Goal: Information Seeking & Learning: Find specific fact

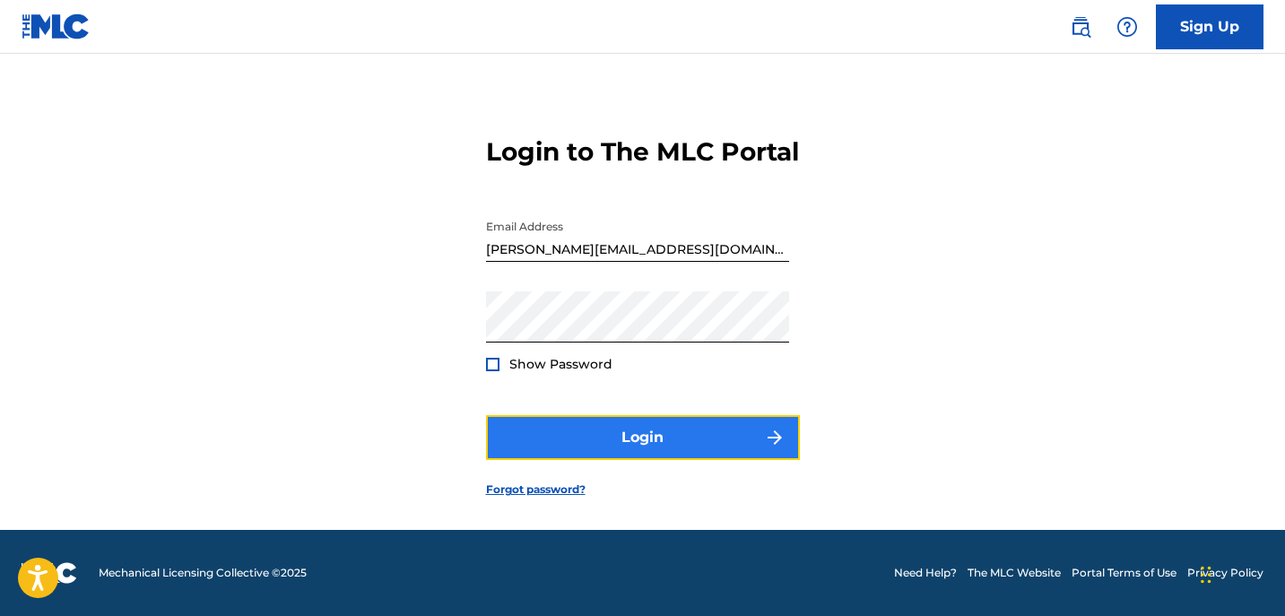
click at [691, 438] on button "Login" at bounding box center [643, 437] width 314 height 45
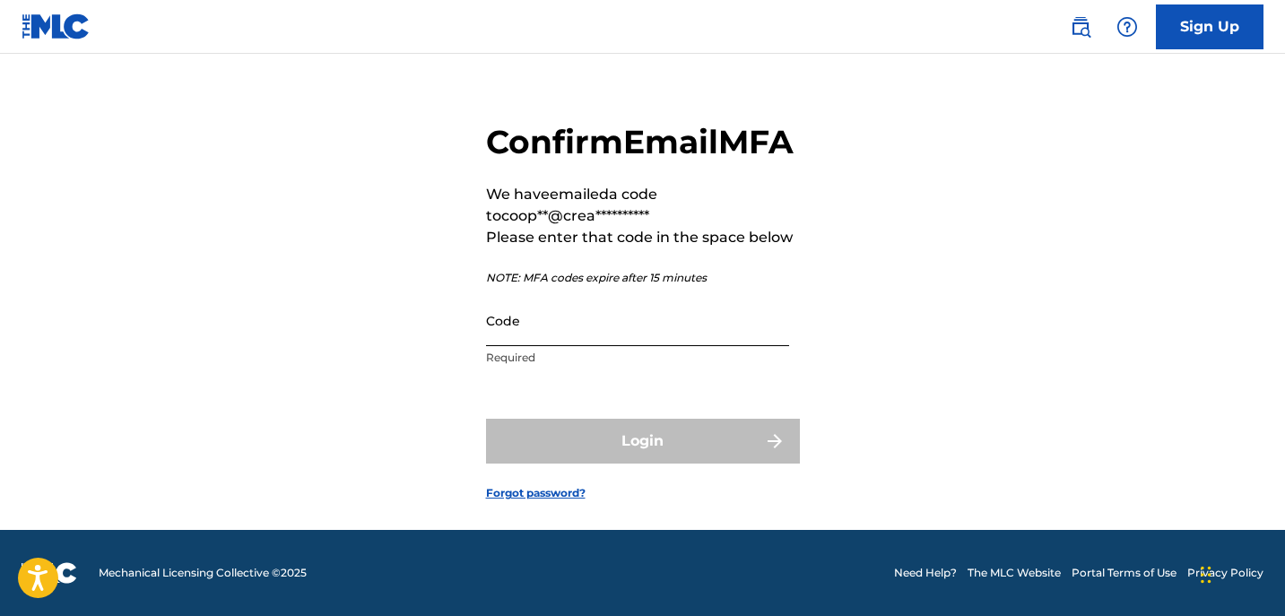
click at [551, 346] on input "Code" at bounding box center [637, 320] width 303 height 51
paste input "126957"
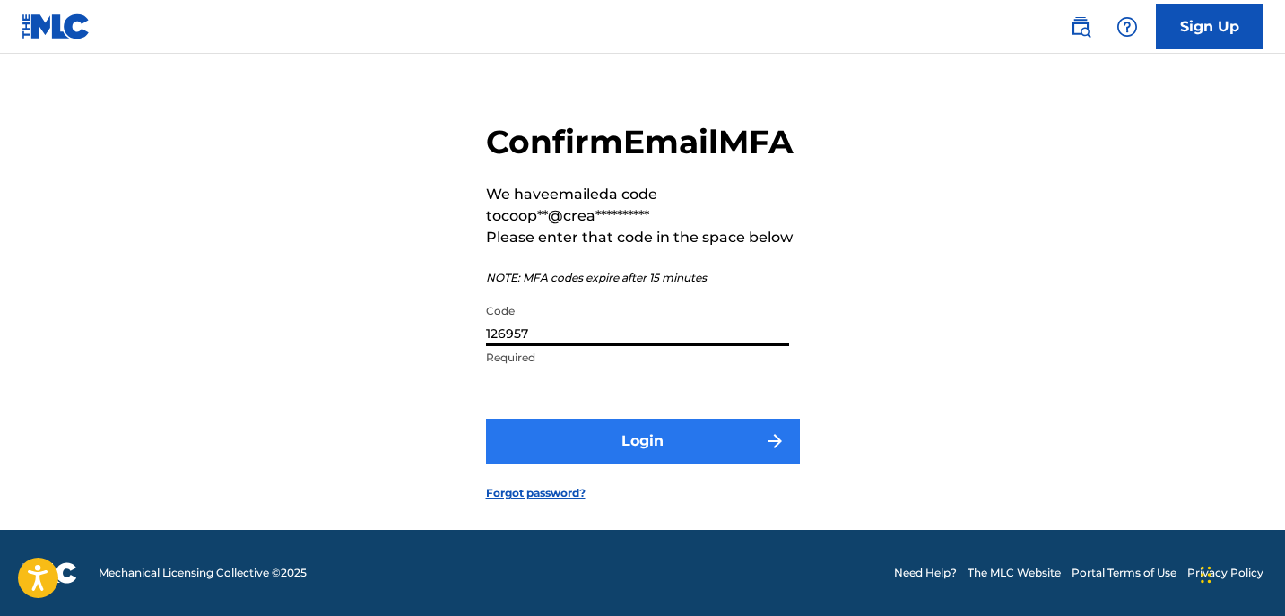
type input "126957"
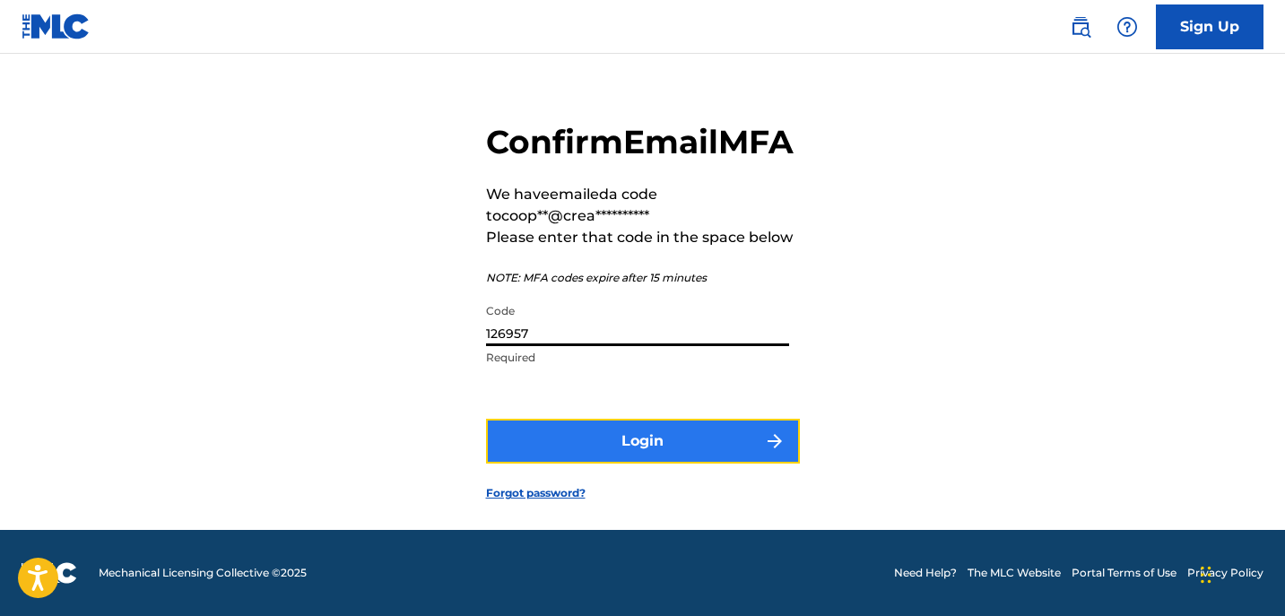
click at [656, 464] on button "Login" at bounding box center [643, 441] width 314 height 45
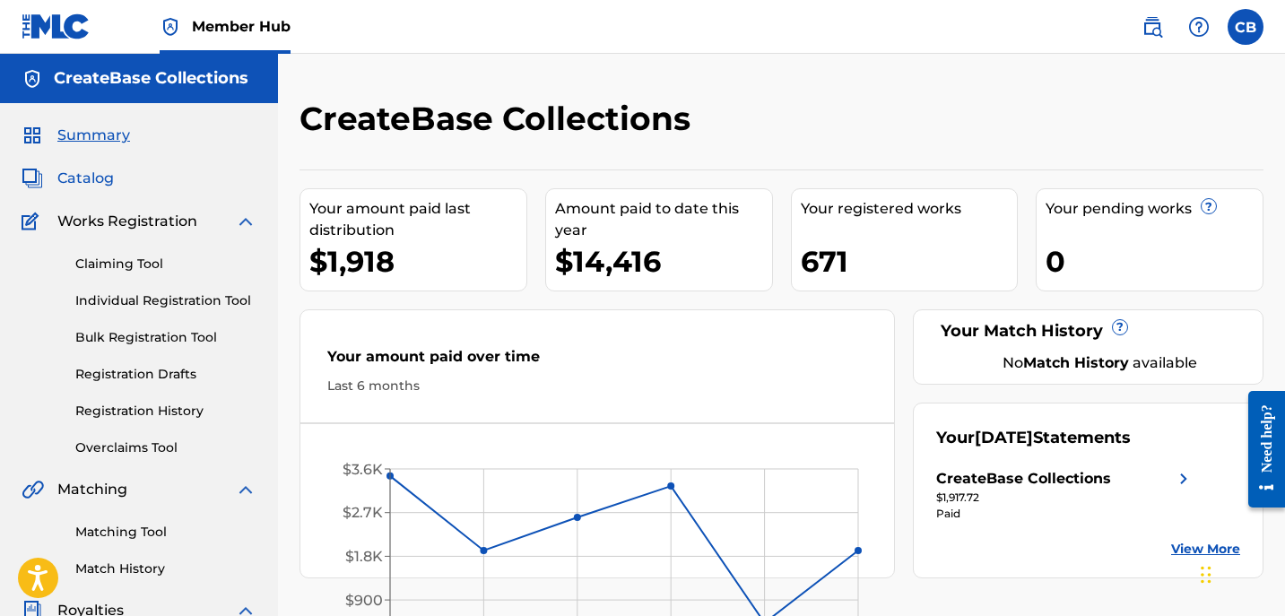
click at [79, 181] on span "Catalog" at bounding box center [85, 179] width 56 height 22
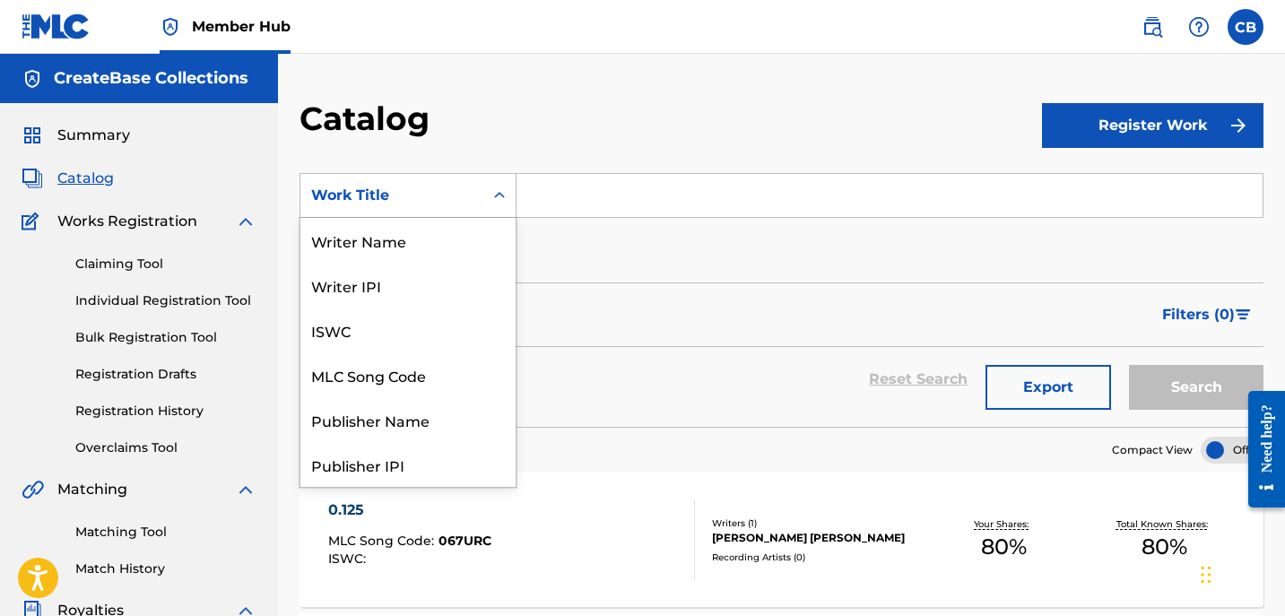
click at [476, 194] on div "Work Title" at bounding box center [391, 195] width 183 height 34
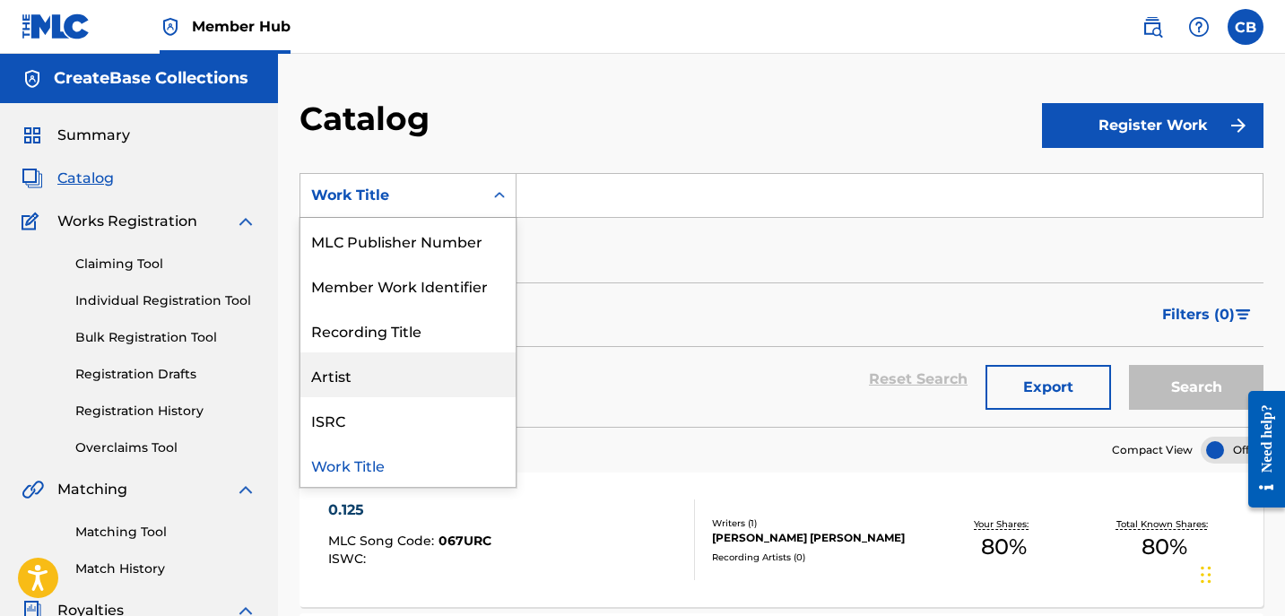
click at [417, 364] on div "Artist" at bounding box center [407, 374] width 215 height 45
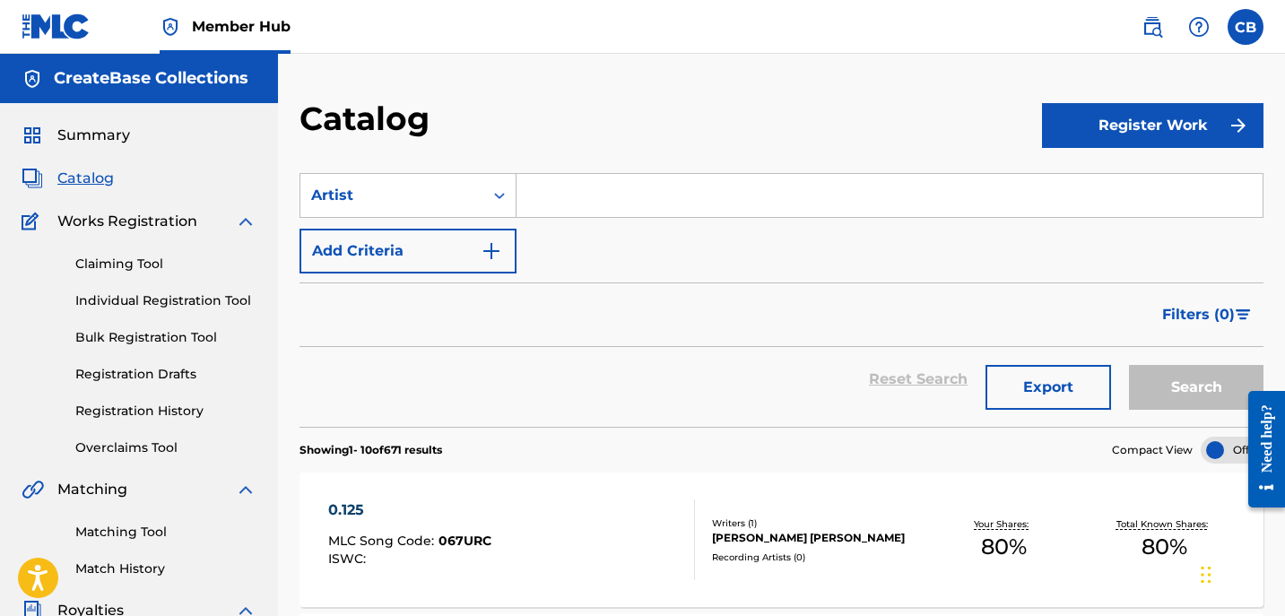
click at [583, 205] on input "Search Form" at bounding box center [889, 195] width 746 height 43
type input "d-will"
click at [1129, 365] on button "Search" at bounding box center [1196, 387] width 134 height 45
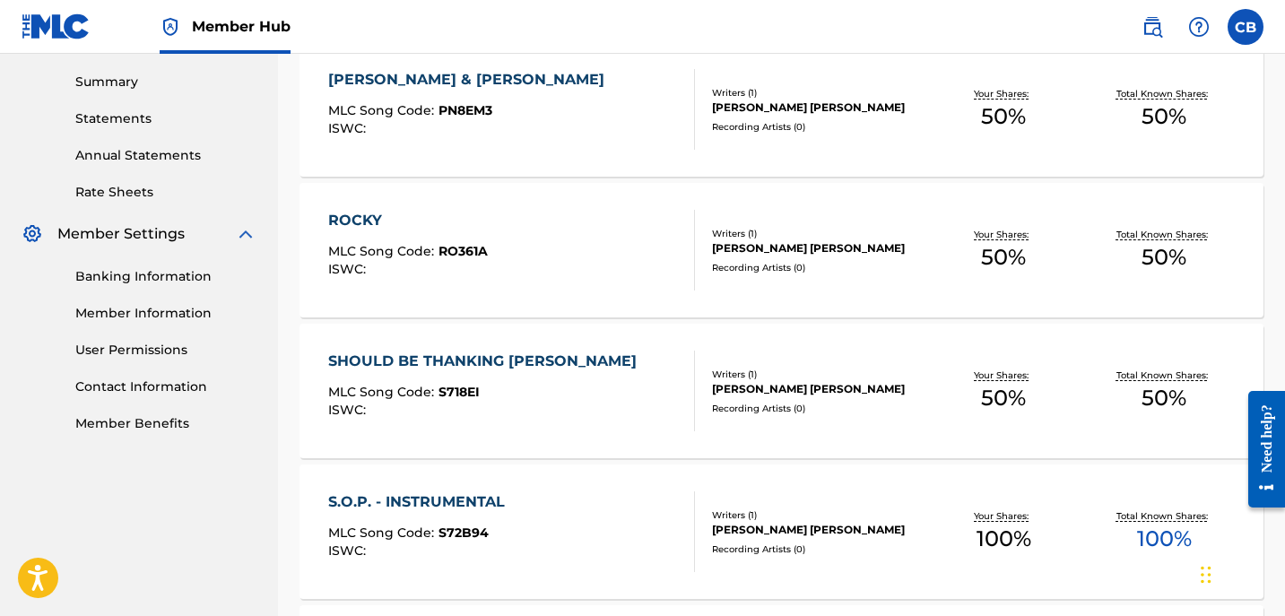
scroll to position [0, 0]
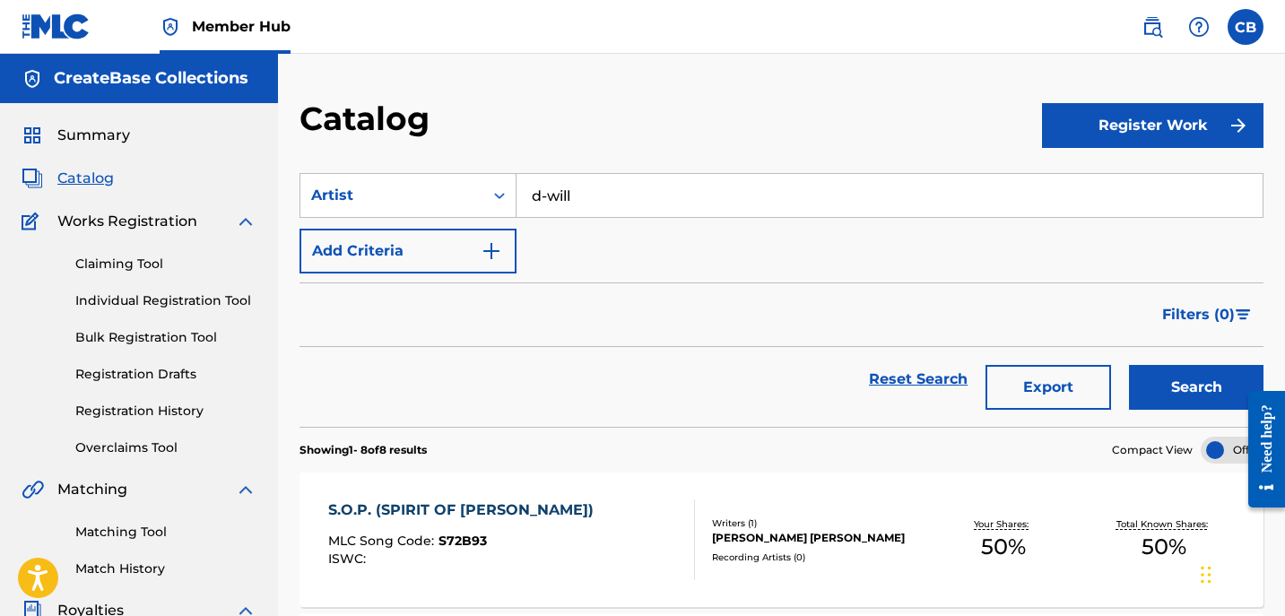
click at [405, 510] on div "S.O.P. (SPIRIT OF [PERSON_NAME])" at bounding box center [465, 510] width 274 height 22
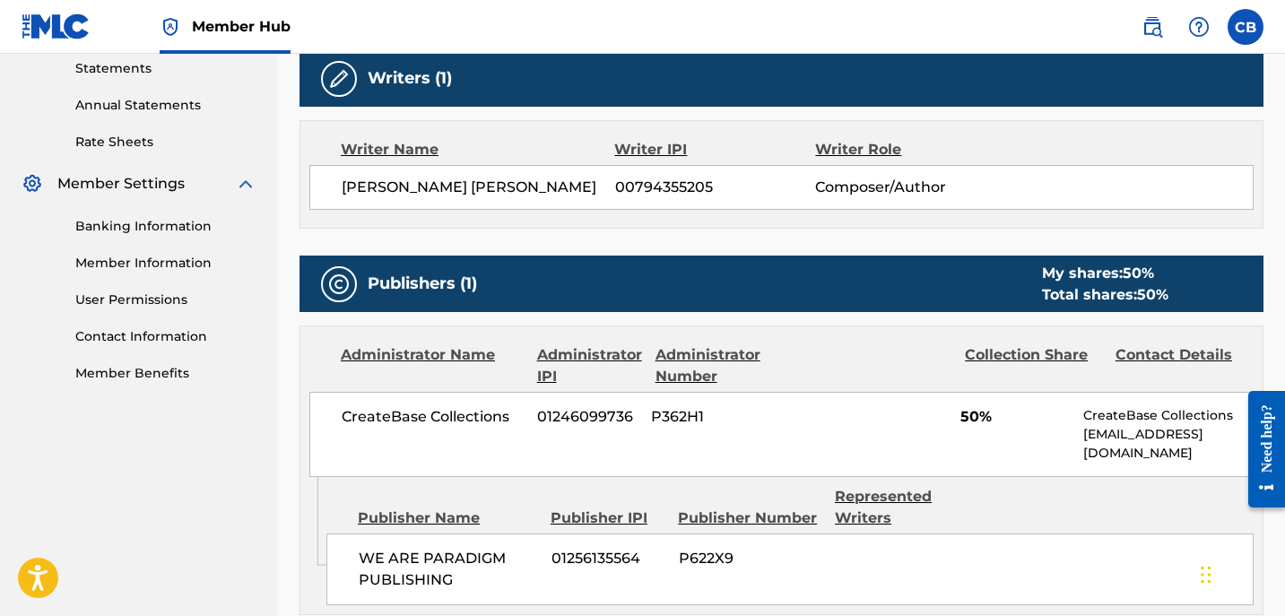
scroll to position [639, 0]
